Goal: Information Seeking & Learning: Understand process/instructions

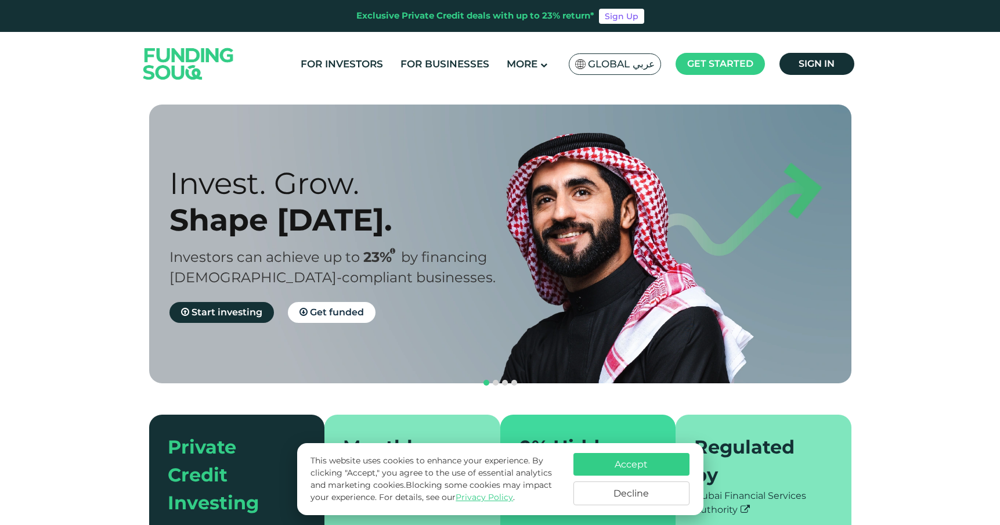
click at [629, 58] on span "Global عربي" at bounding box center [621, 63] width 67 height 13
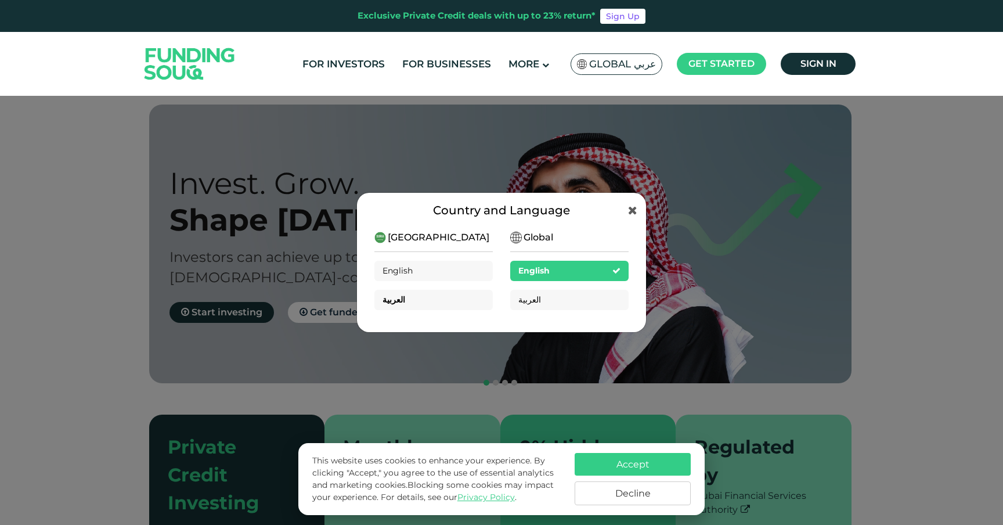
click at [433, 298] on div "العربية" at bounding box center [433, 300] width 118 height 20
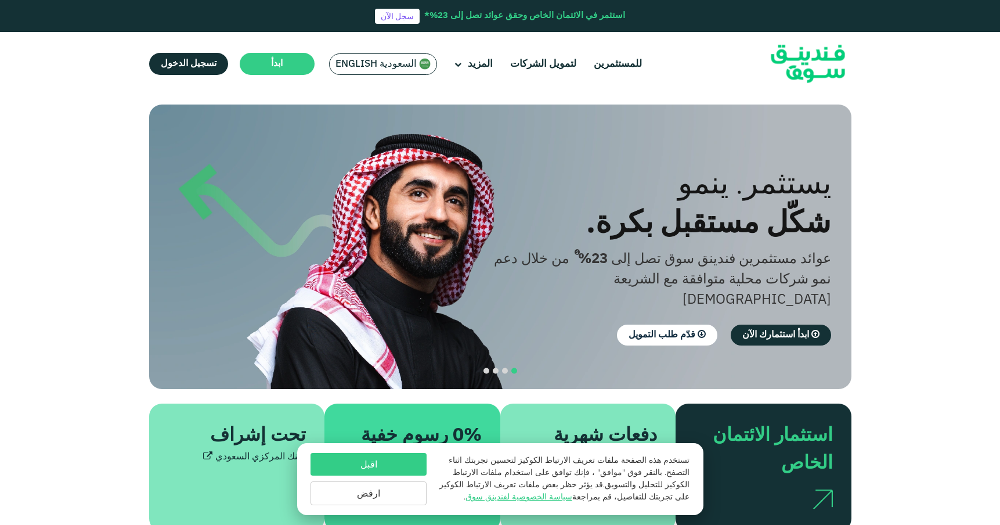
click at [382, 57] on span "السعودية English" at bounding box center [376, 63] width 81 height 13
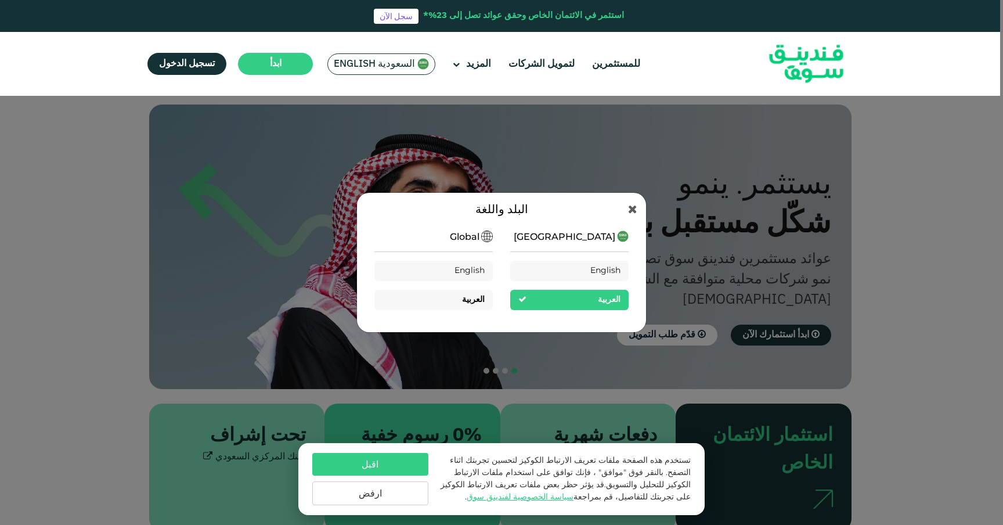
click at [467, 304] on div "العربية" at bounding box center [473, 300] width 23 height 12
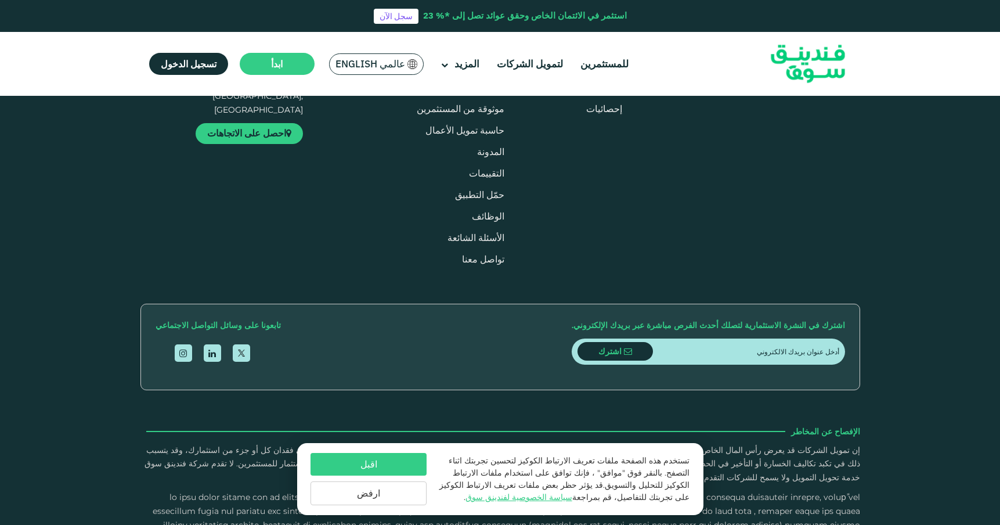
scroll to position [1288, 0]
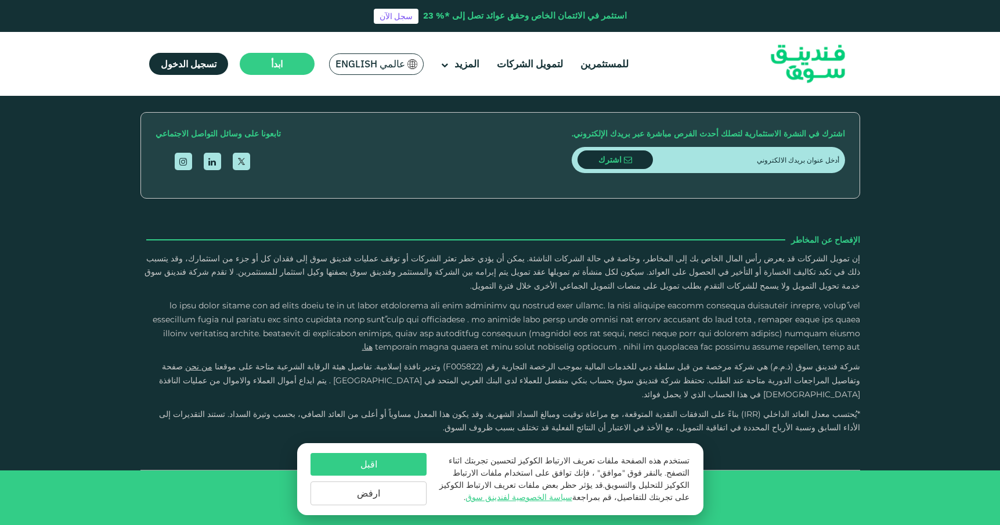
type tc-range-slider "4"
type tc-range-slider "1000000"
drag, startPoint x: 806, startPoint y: 254, endPoint x: 560, endPoint y: 247, distance: 246.3
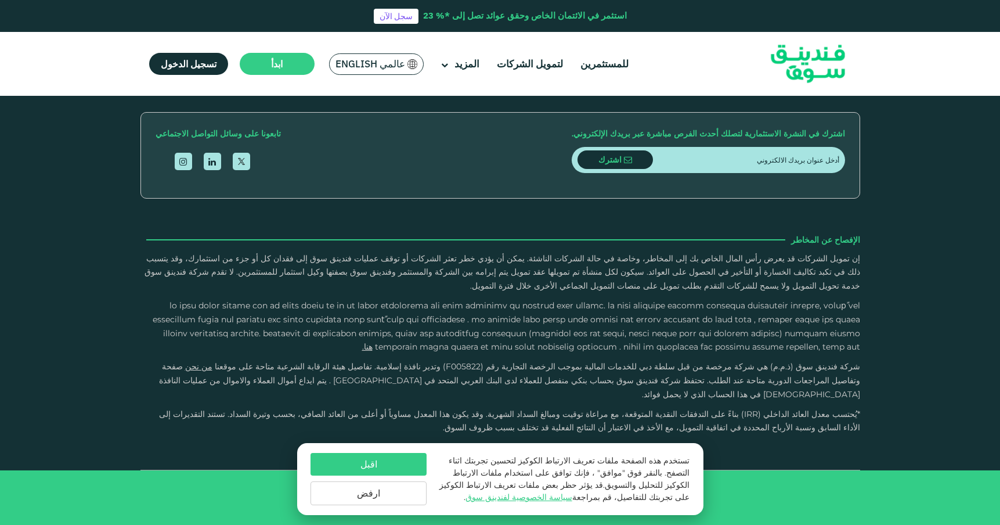
drag, startPoint x: 478, startPoint y: 250, endPoint x: 412, endPoint y: 250, distance: 65.6
type tc-range-slider "1"
click at [503, 62] on link "لتمويل الشركات" at bounding box center [530, 64] width 72 height 19
